Goal: Navigation & Orientation: Find specific page/section

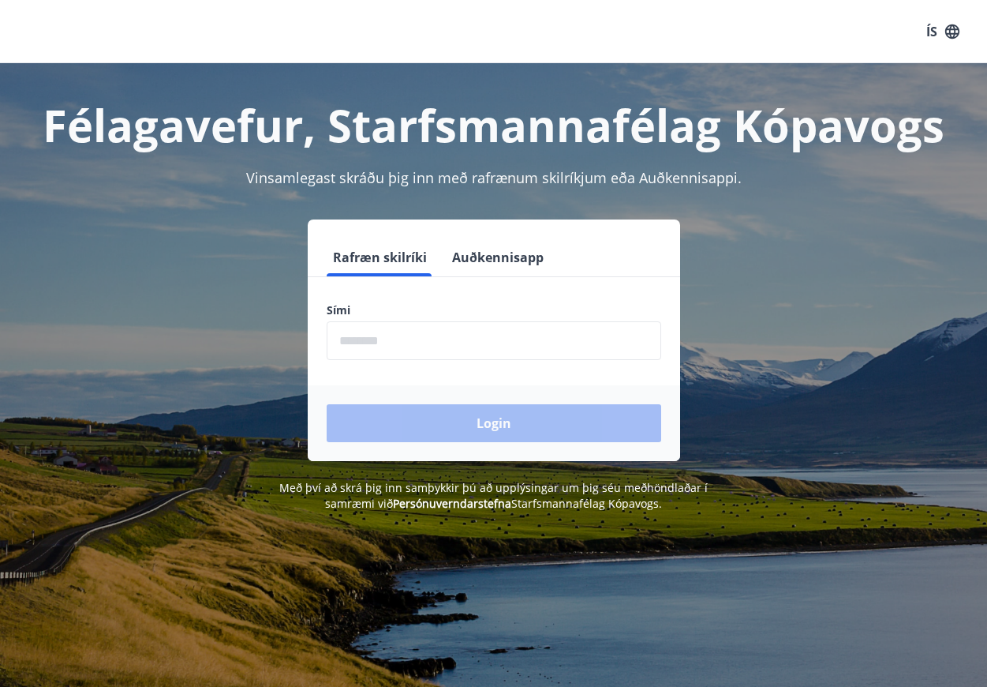
click at [488, 353] on input "phone" at bounding box center [494, 340] width 335 height 39
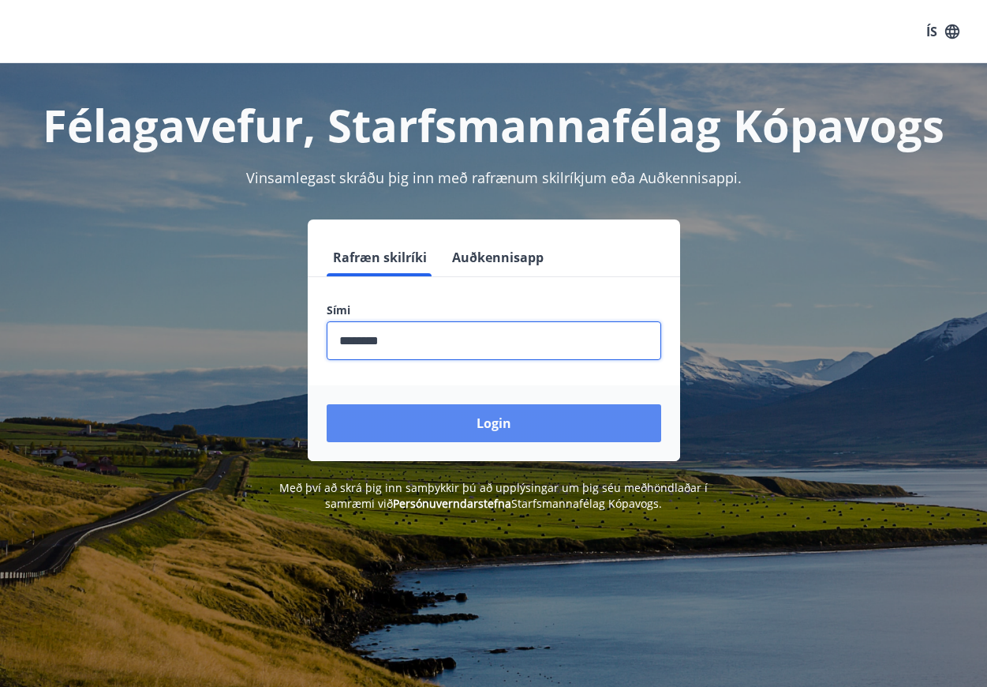
type input "********"
click at [464, 425] on button "Login" at bounding box center [494, 423] width 335 height 38
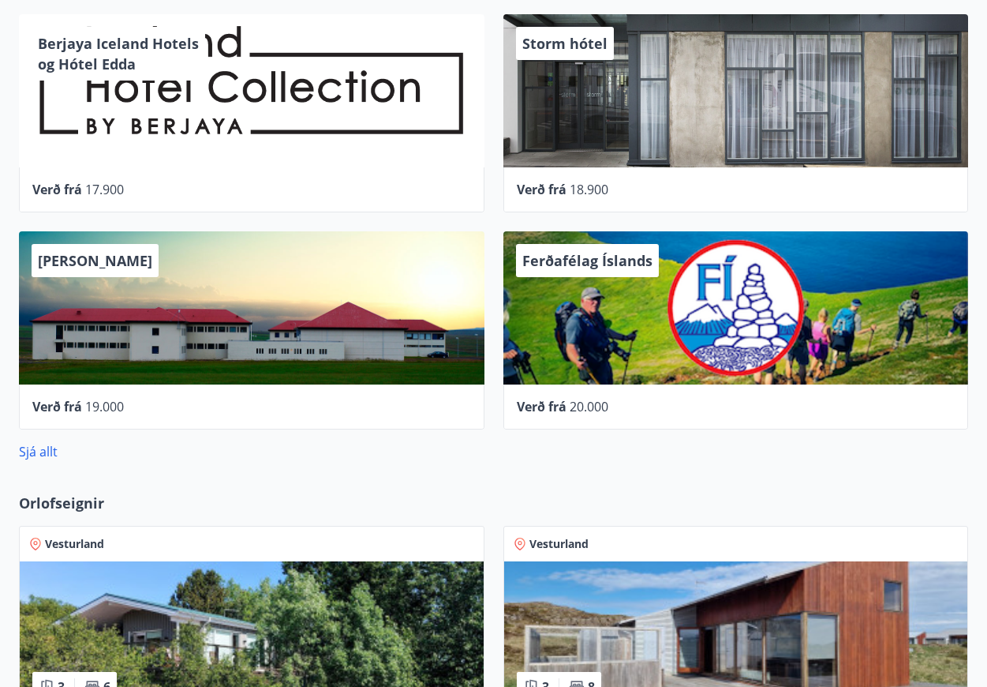
scroll to position [551, 0]
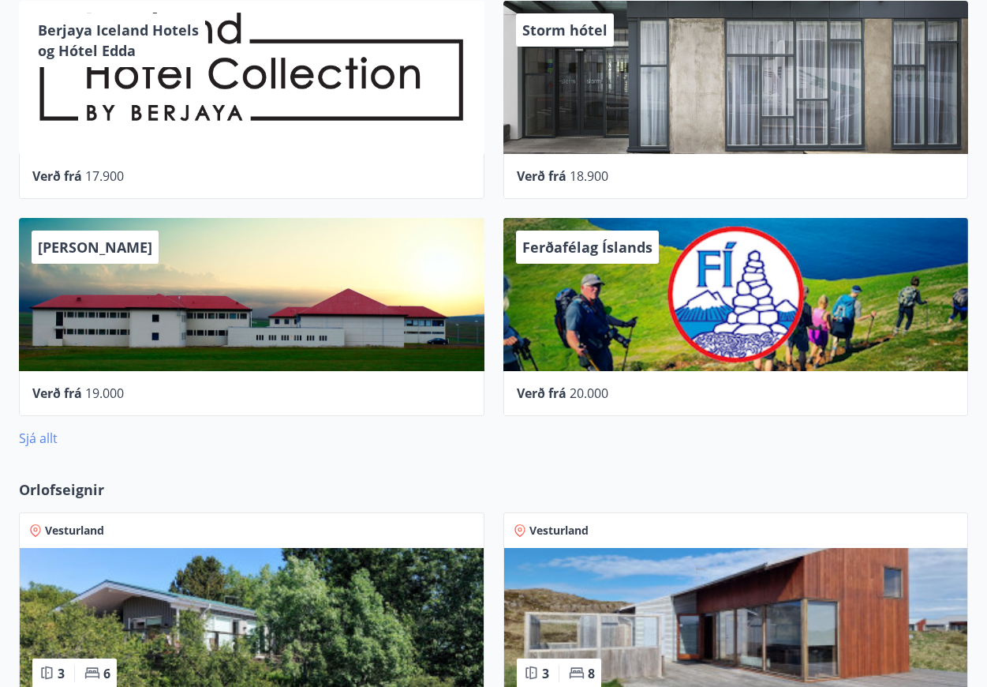
click at [30, 440] on link "Sjá allt" at bounding box center [38, 437] width 39 height 17
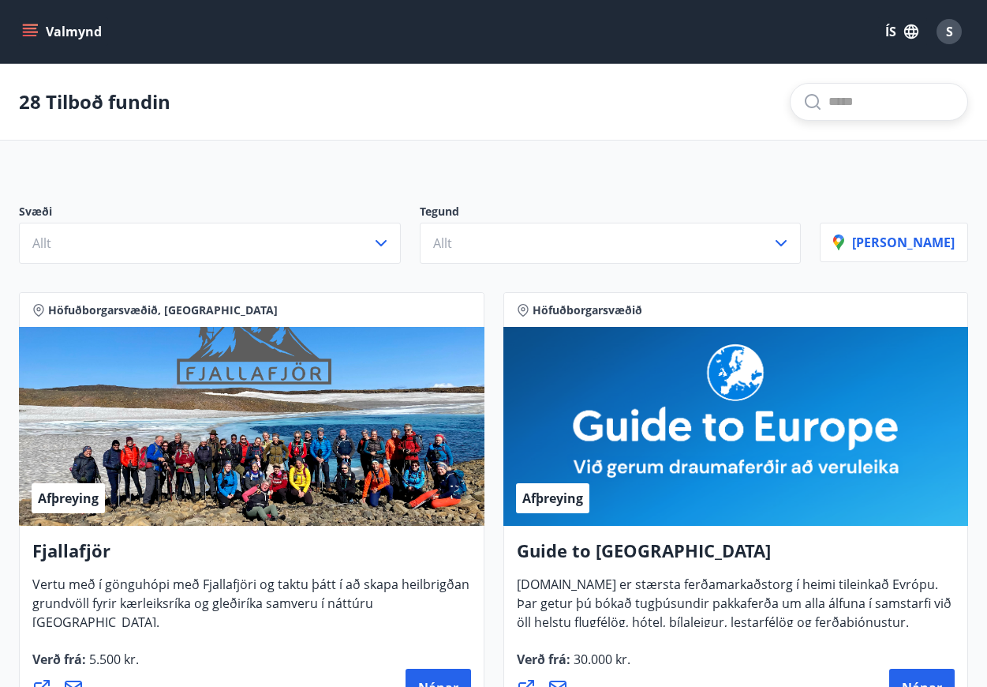
click at [829, 105] on input "text" at bounding box center [892, 101] width 126 height 25
type input "*"
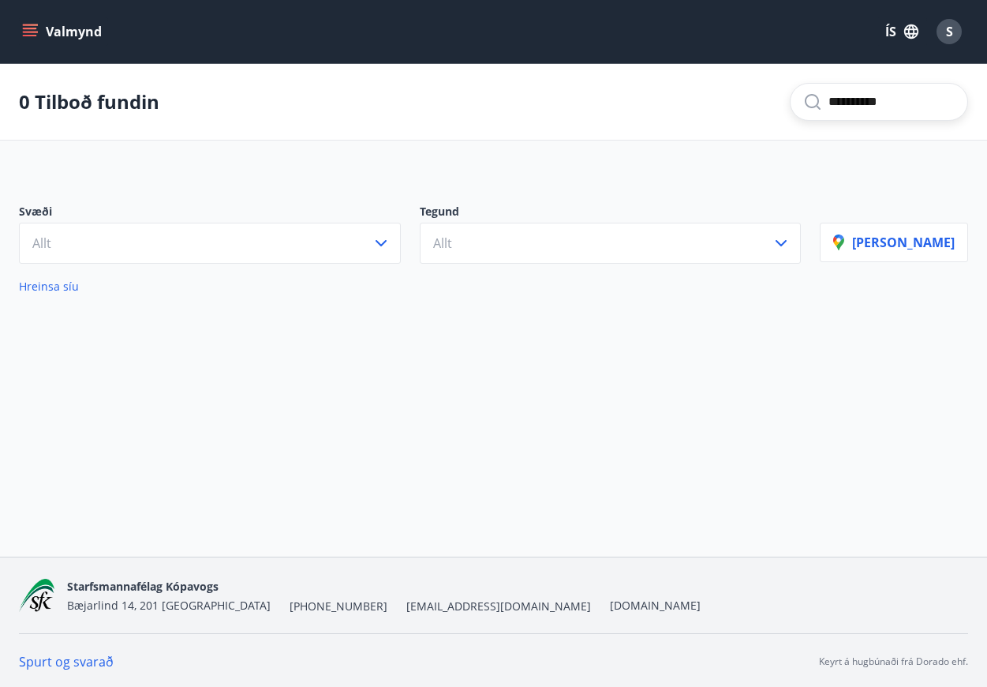
type input "**********"
click at [61, 33] on button "Valmynd" at bounding box center [63, 31] width 89 height 28
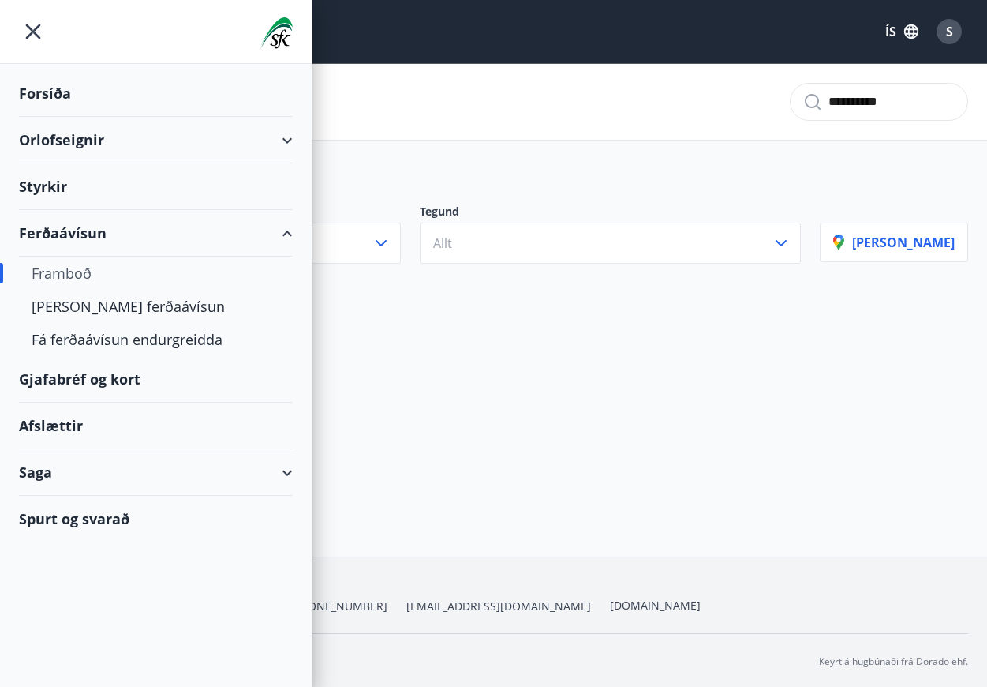
click at [57, 287] on div "Framboð" at bounding box center [156, 273] width 249 height 33
click at [56, 271] on div "Framboð" at bounding box center [156, 273] width 249 height 33
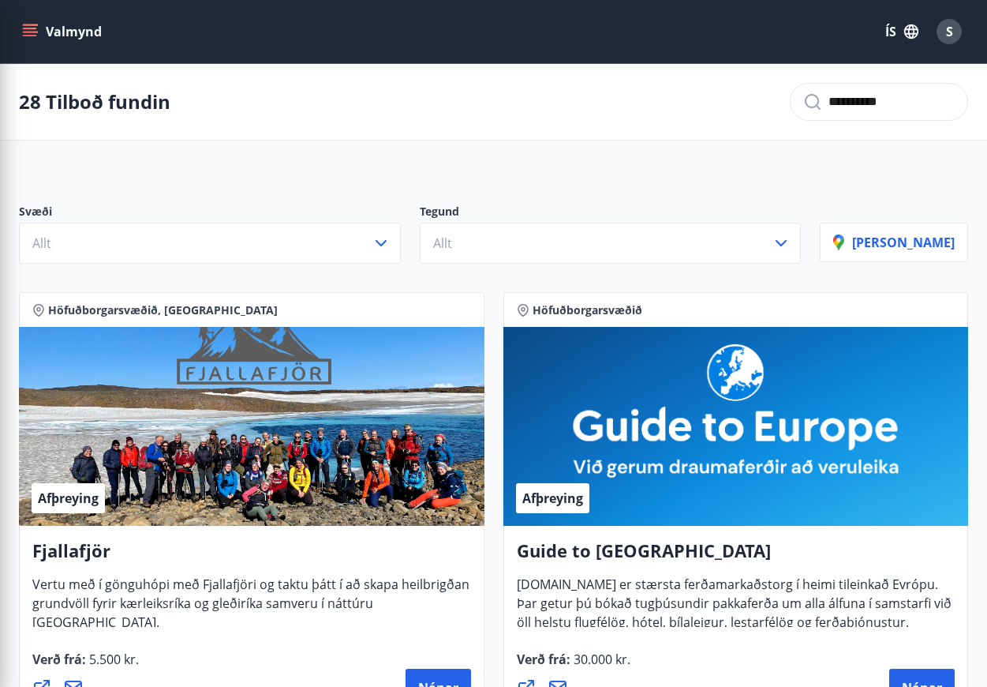
click at [533, 348] on div "Afþreying" at bounding box center [737, 426] width 466 height 199
click at [33, 36] on icon "menu" at bounding box center [30, 36] width 14 height 2
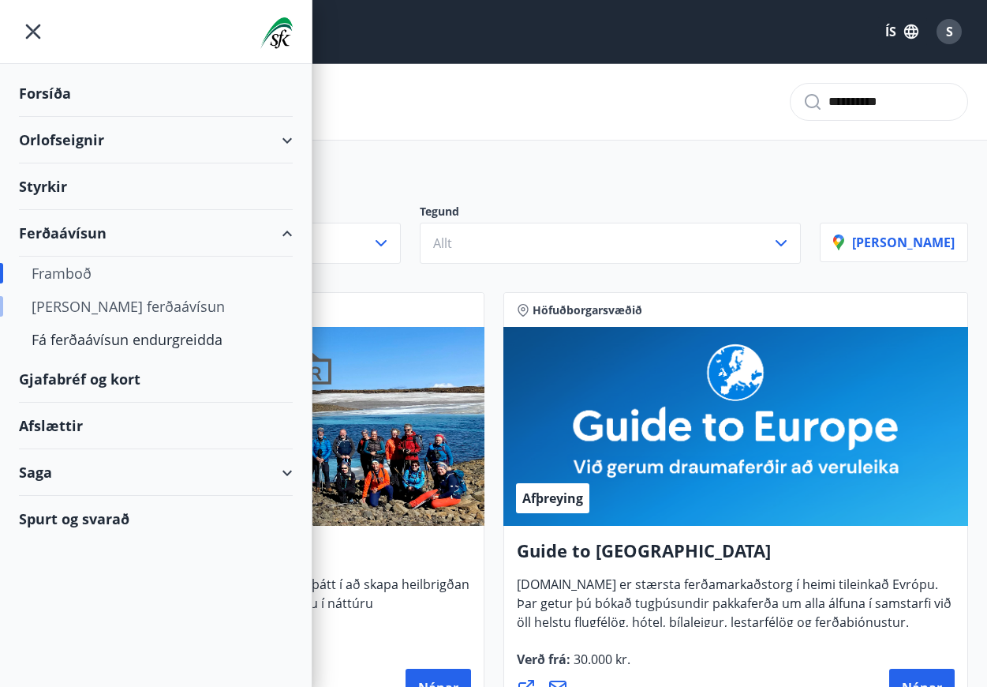
click at [64, 306] on div "[PERSON_NAME] ferðaávísun" at bounding box center [156, 306] width 249 height 33
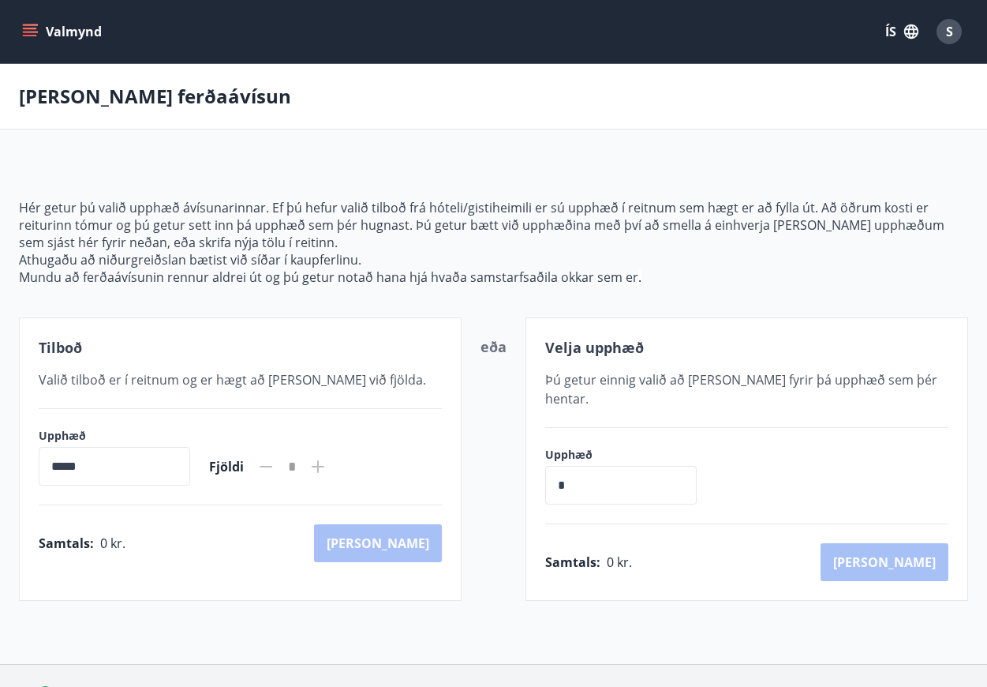
click at [24, 39] on button "Valmynd" at bounding box center [63, 31] width 89 height 28
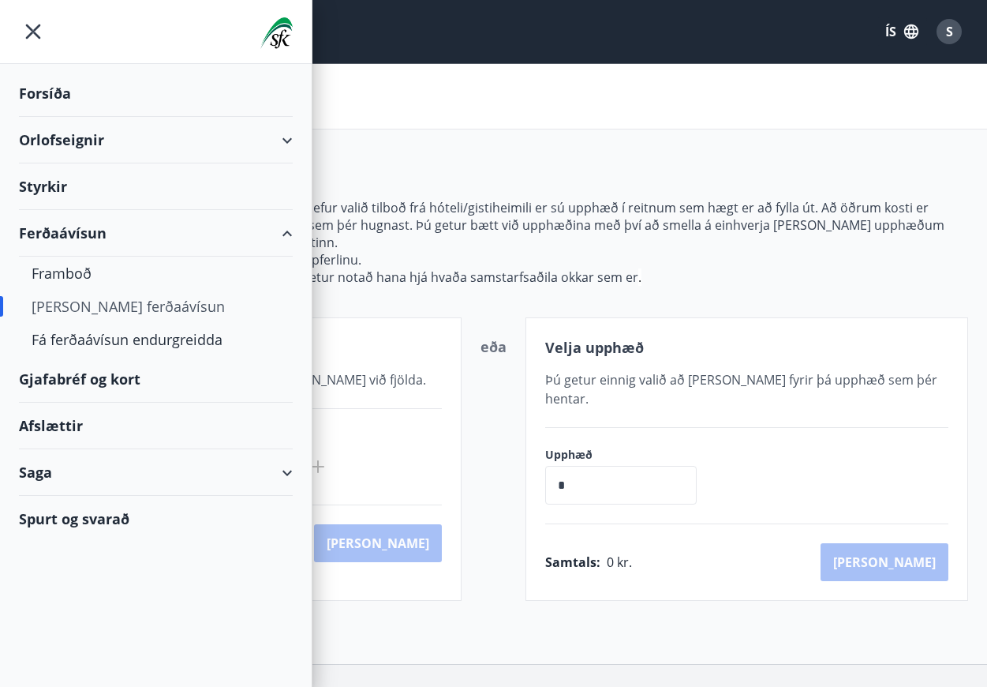
click at [62, 388] on div "Gjafabréf og kort" at bounding box center [156, 379] width 274 height 47
click at [71, 437] on div "Afslættir" at bounding box center [156, 426] width 274 height 47
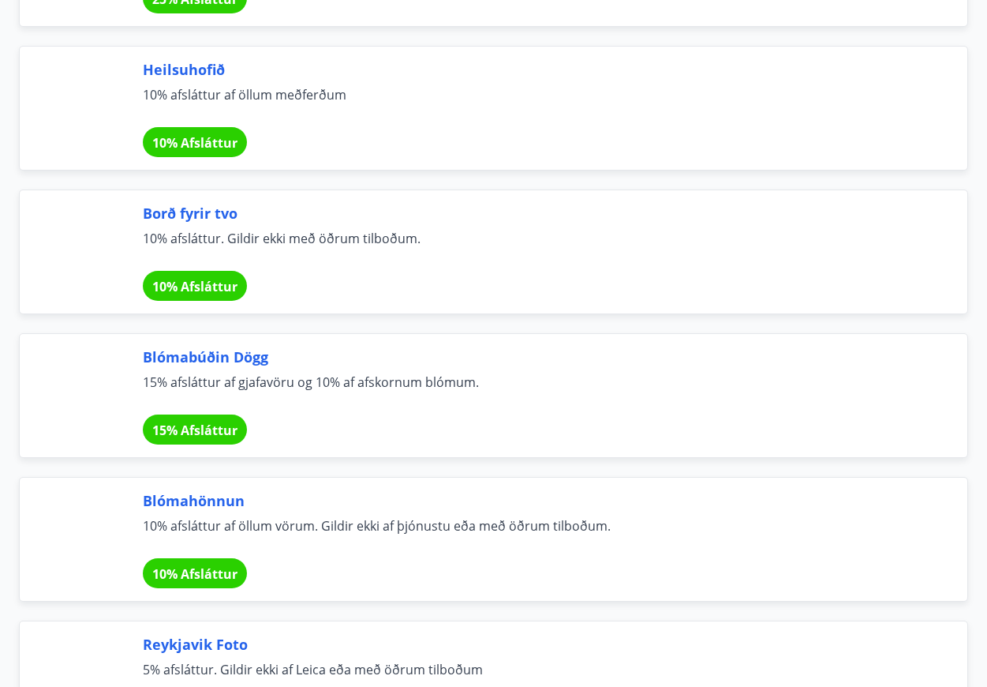
scroll to position [1934, 0]
